Goal: Task Accomplishment & Management: Manage account settings

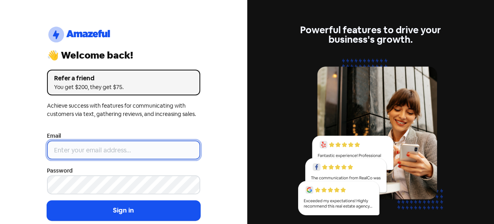
click at [95, 145] on input "email" at bounding box center [123, 149] width 153 height 19
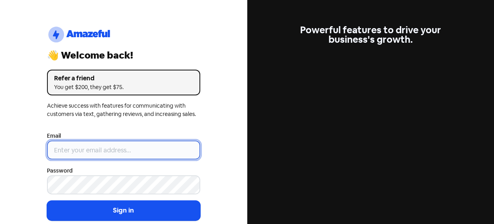
type input "[EMAIL_ADDRESS][DOMAIN_NAME]"
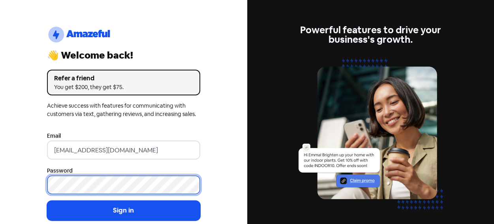
click at [47, 200] on button "Sign in" at bounding box center [123, 210] width 153 height 20
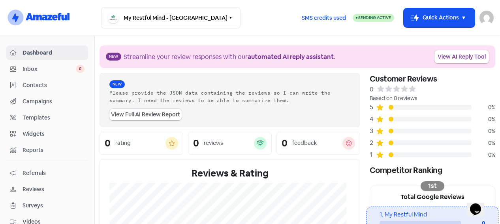
click at [37, 101] on span "Campaigns" at bounding box center [54, 101] width 62 height 8
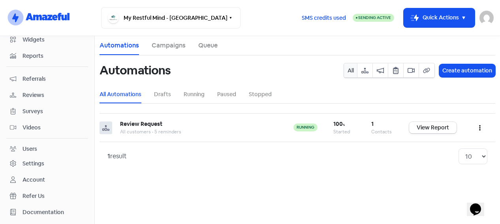
scroll to position [104, 0]
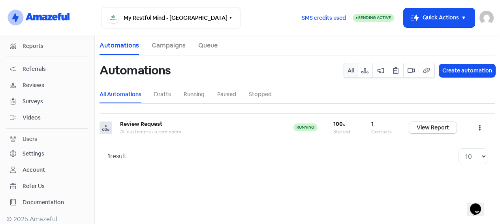
click at [32, 149] on div "Settings" at bounding box center [34, 153] width 22 height 8
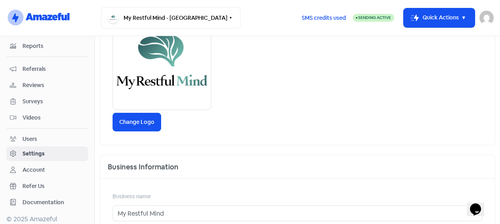
scroll to position [171, 0]
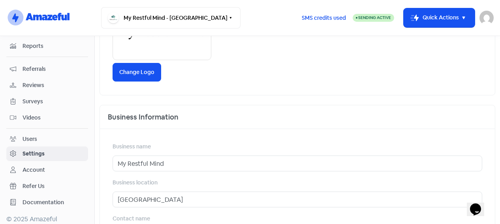
click at [43, 168] on div "Account" at bounding box center [34, 170] width 23 height 8
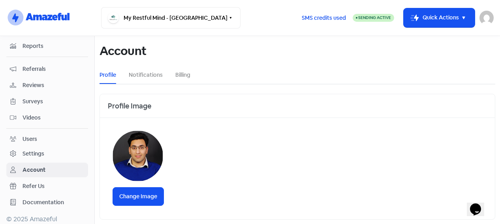
click at [186, 80] on li "Billing" at bounding box center [182, 75] width 15 height 18
click at [183, 75] on link "Billing" at bounding box center [182, 75] width 15 height 8
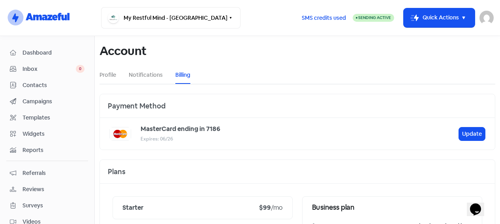
click at [42, 97] on span "Campaigns" at bounding box center [54, 101] width 62 height 8
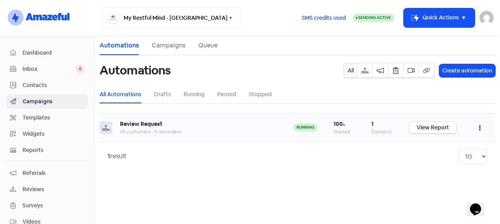
click at [433, 129] on link "View Report" at bounding box center [432, 127] width 47 height 11
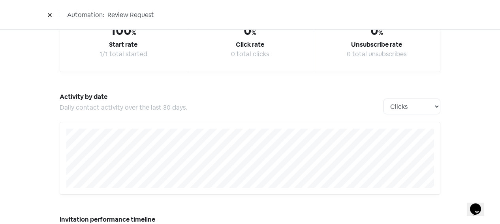
scroll to position [87, 0]
click at [50, 14] on icon at bounding box center [49, 15] width 5 height 5
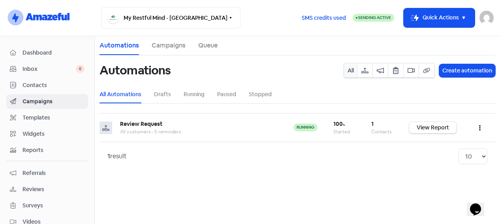
scroll to position [104, 0]
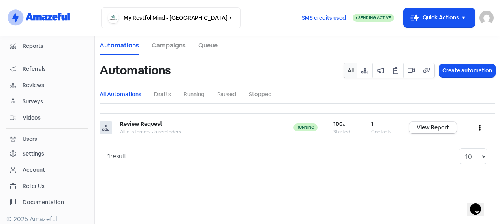
click at [32, 149] on div "Settings" at bounding box center [34, 153] width 22 height 8
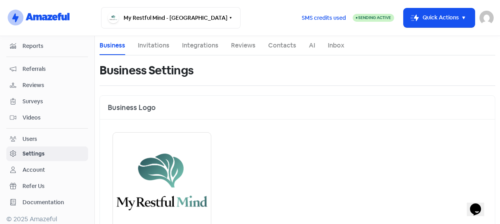
click at [310, 44] on link "AI" at bounding box center [312, 45] width 6 height 9
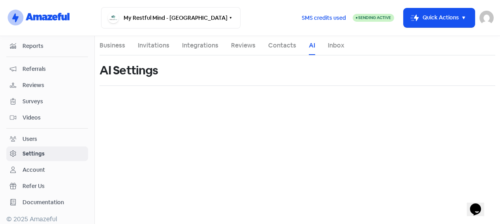
select select "en-[GEOGRAPHIC_DATA]"
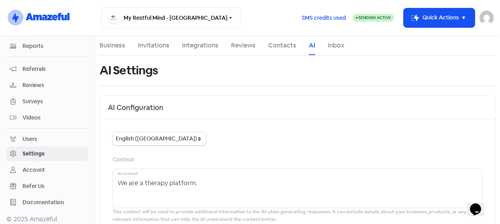
click at [199, 46] on link "Integrations" at bounding box center [200, 45] width 36 height 9
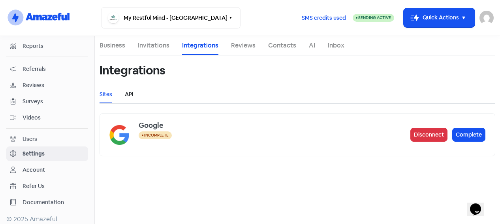
click at [133, 95] on link "API" at bounding box center [129, 94] width 9 height 8
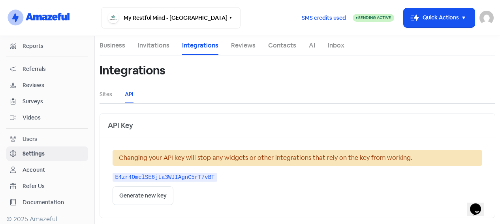
click at [160, 52] on li "Invitations" at bounding box center [154, 45] width 32 height 19
click at [249, 47] on link "Reviews" at bounding box center [243, 45] width 24 height 9
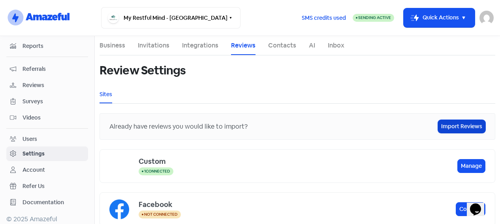
click at [455, 130] on link "Import Reviews" at bounding box center [461, 126] width 47 height 13
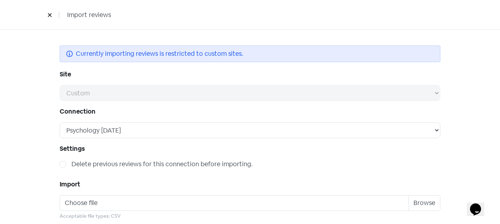
scroll to position [21, 0]
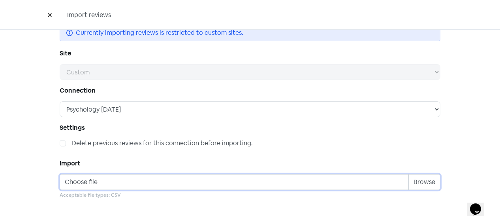
click at [422, 179] on input "Choose file" at bounding box center [250, 182] width 381 height 16
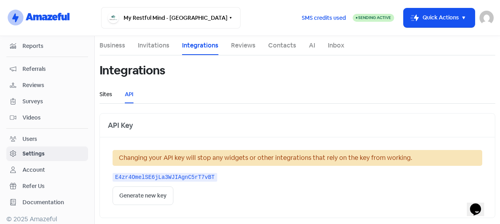
click at [105, 94] on link "Sites" at bounding box center [106, 94] width 13 height 8
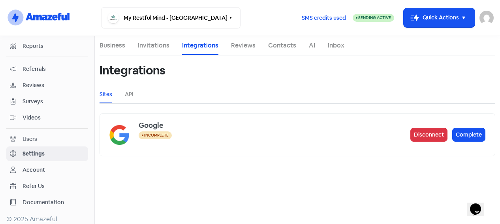
click at [311, 45] on link "AI" at bounding box center [312, 45] width 6 height 9
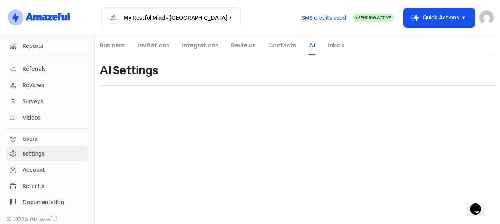
select select "en-[GEOGRAPHIC_DATA]"
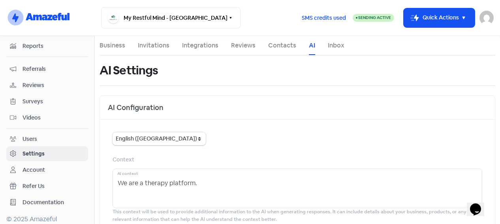
click at [285, 46] on link "Contacts" at bounding box center [282, 45] width 28 height 9
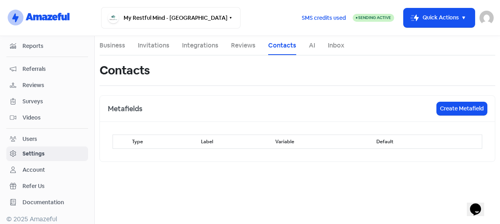
click at [243, 41] on link "Reviews" at bounding box center [243, 45] width 24 height 9
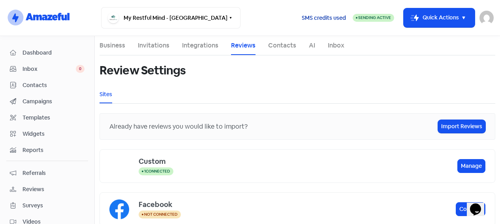
click at [326, 17] on span "SMS credits used" at bounding box center [324, 18] width 44 height 8
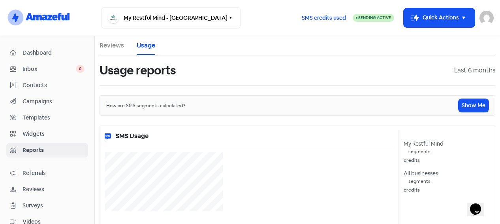
select select "[object Object]"
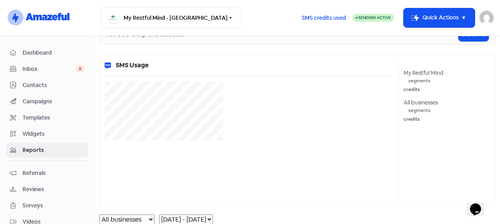
click at [146, 58] on div "SMS Usage My Restful Mind segments credits All businesses segments credits" at bounding box center [298, 129] width 396 height 151
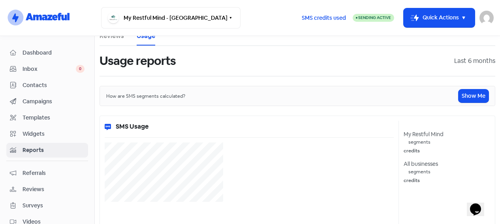
scroll to position [9, 0]
click at [462, 95] on button "Show Me" at bounding box center [474, 96] width 30 height 13
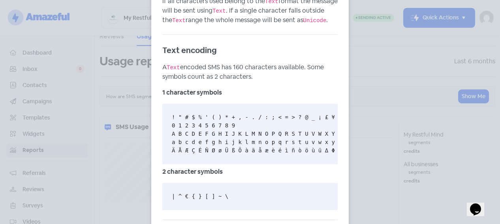
scroll to position [0, 0]
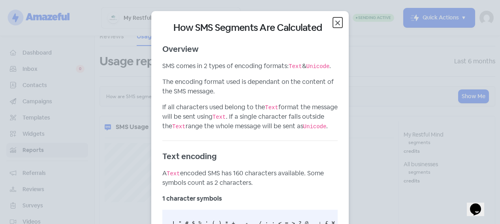
click at [335, 25] on icon "button" at bounding box center [337, 22] width 9 height 9
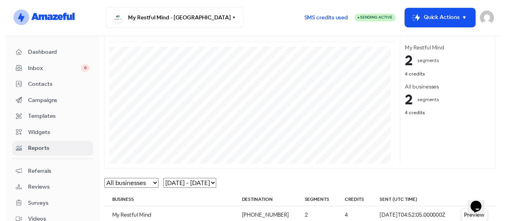
scroll to position [144, 0]
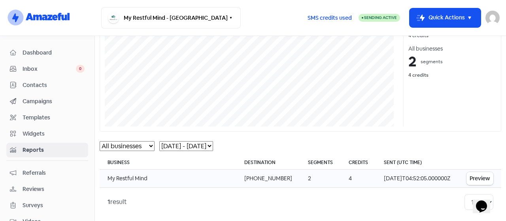
click at [473, 177] on button "Preview" at bounding box center [479, 178] width 27 height 13
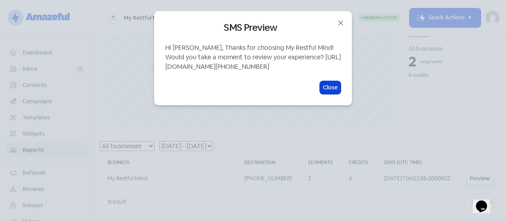
click at [326, 92] on button "Close" at bounding box center [330, 87] width 21 height 13
